Goal: Information Seeking & Learning: Learn about a topic

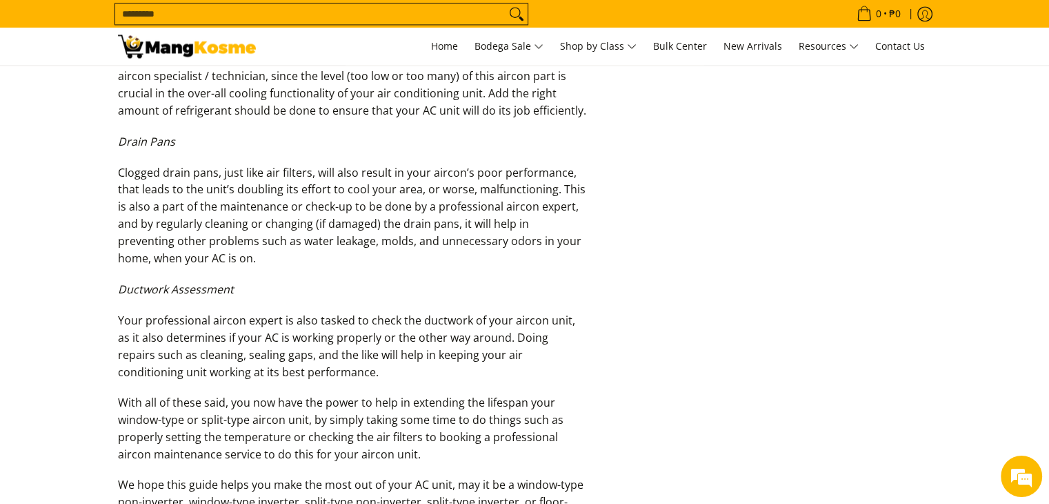
scroll to position [2346, 0]
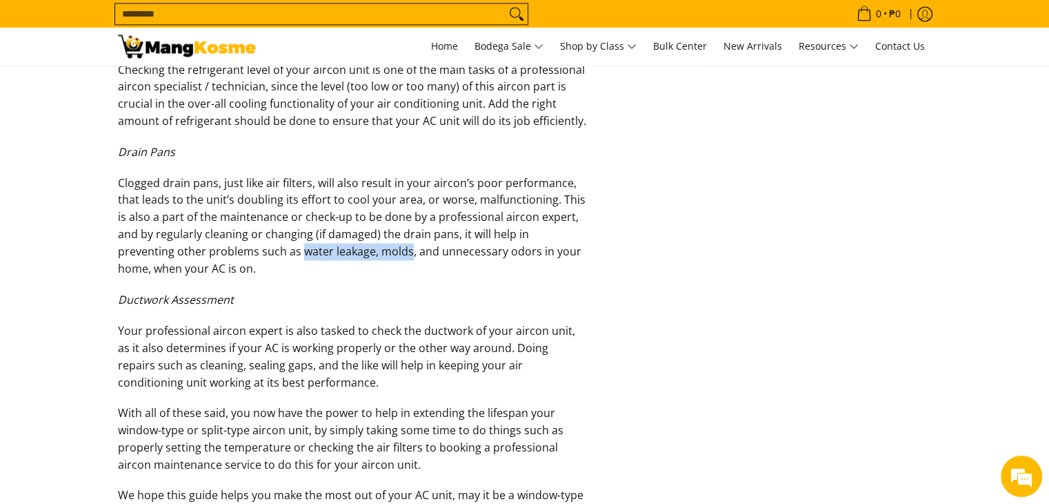
drag, startPoint x: 351, startPoint y: 250, endPoint x: 244, endPoint y: 255, distance: 107.8
click at [244, 255] on p "Clogged drain pans, just like air filters, will also result in your aircon’s po…" at bounding box center [352, 233] width 469 height 117
copy p "water leakage, molds"
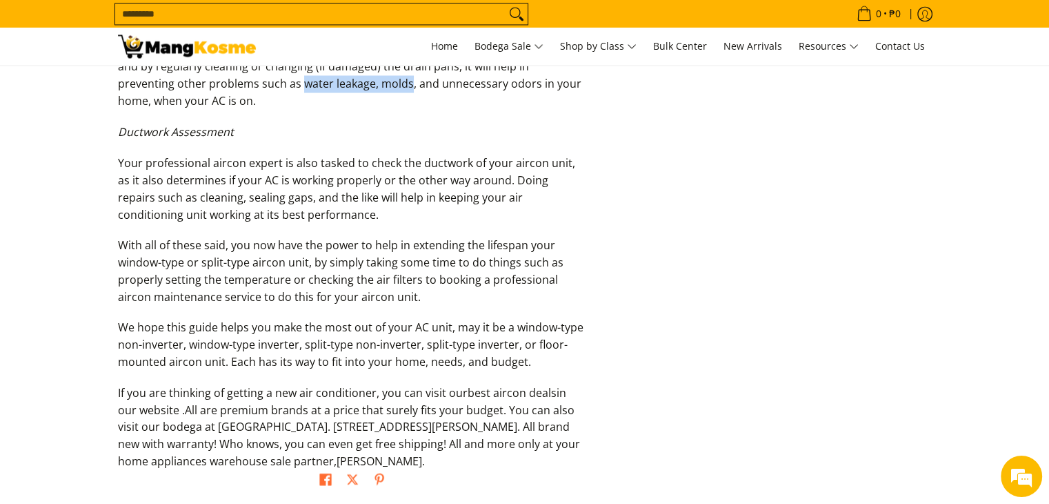
scroll to position [2529, 0]
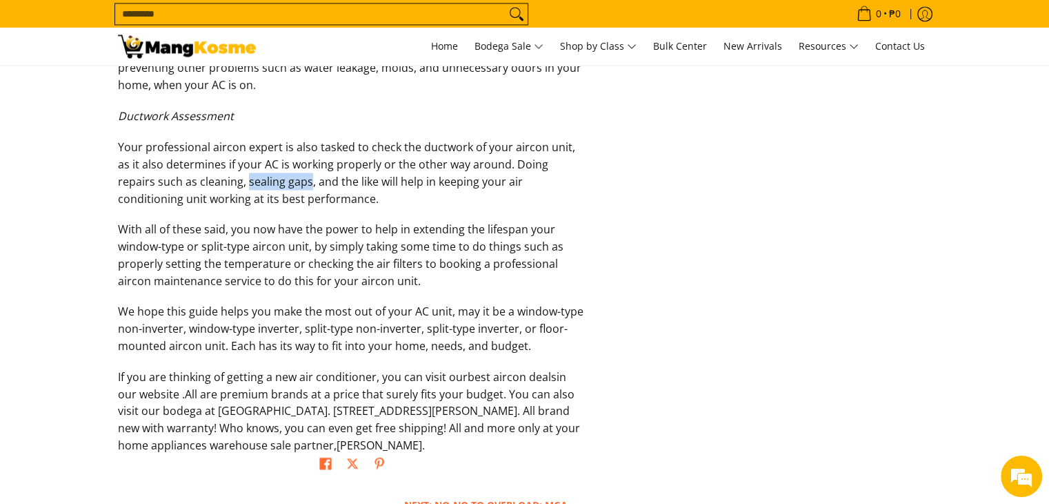
drag, startPoint x: 269, startPoint y: 179, endPoint x: 210, endPoint y: 184, distance: 59.5
click at [210, 184] on p "Your professional aircon expert is also tasked to check the ductwork of your ai…" at bounding box center [352, 179] width 469 height 82
copy p "sealing gaps"
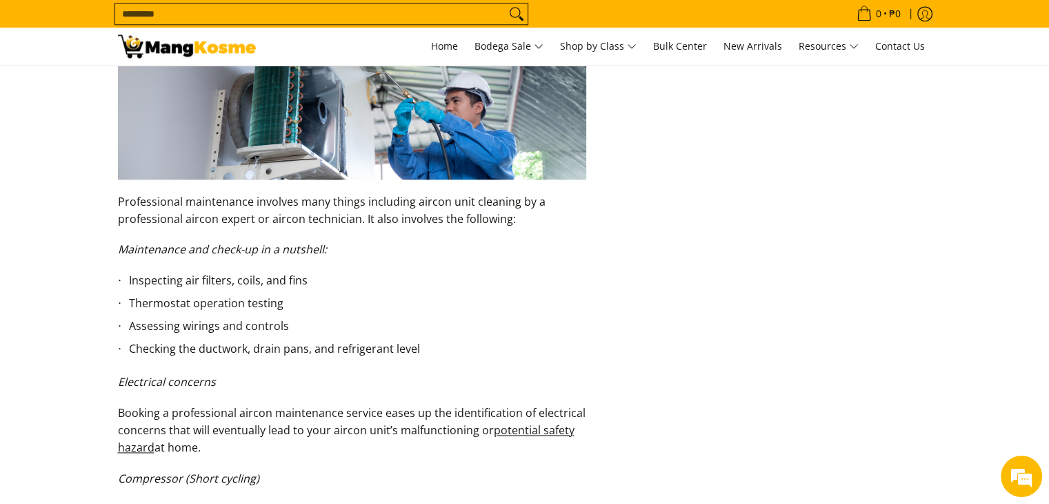
scroll to position [1794, 0]
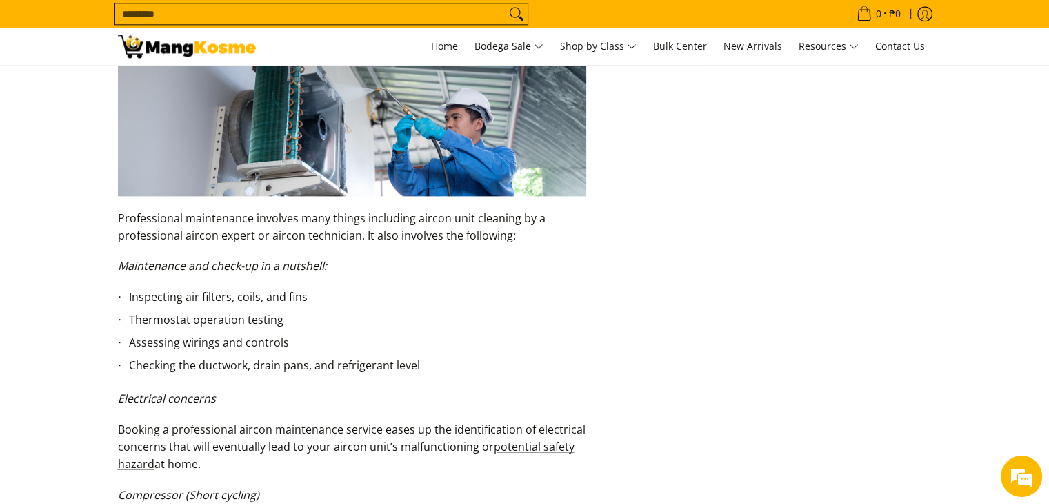
click at [179, 10] on input "Search..." at bounding box center [310, 13] width 390 height 21
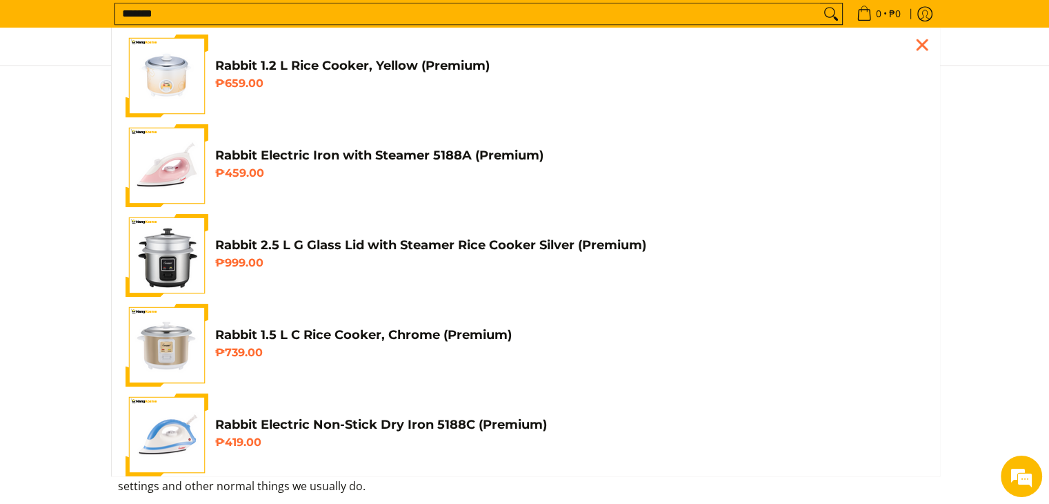
scroll to position [1223, 0]
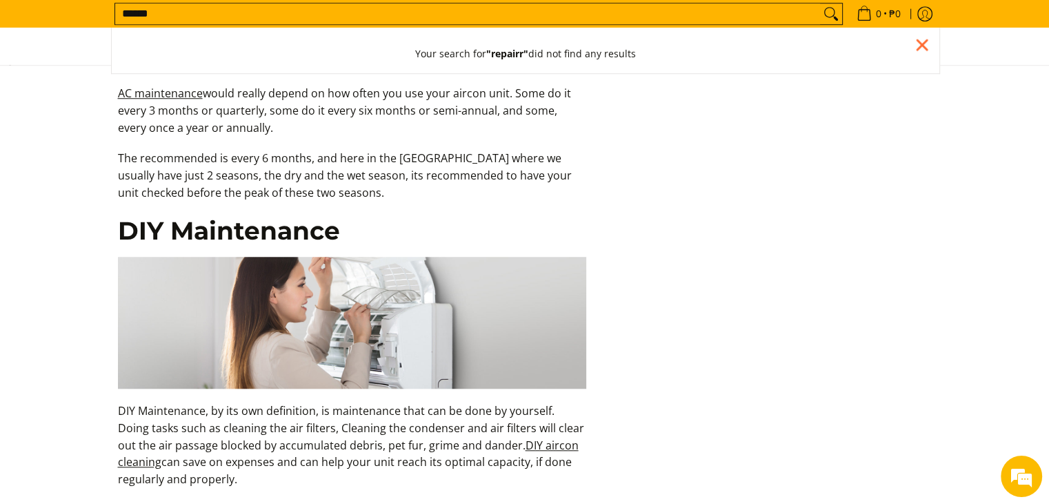
type input "******"
click at [820, 3] on button "Search" at bounding box center [831, 13] width 22 height 21
